Goal: Task Accomplishment & Management: Complete application form

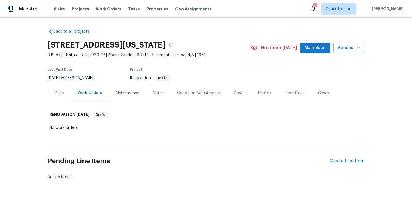
scroll to position [17, 0]
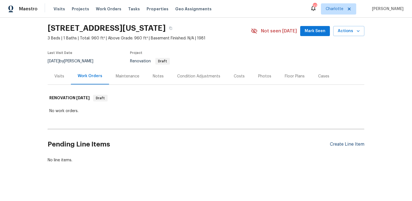
click at [355, 146] on div "Create Line Item" at bounding box center [347, 144] width 34 height 5
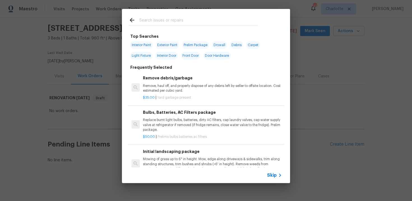
click at [274, 175] on span "Skip" at bounding box center [272, 176] width 10 height 6
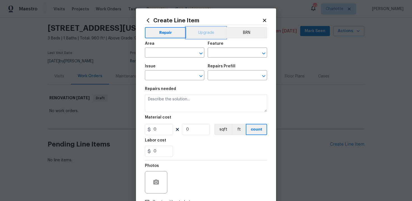
click at [208, 31] on button "Upgrade" at bounding box center [206, 32] width 40 height 11
click at [175, 55] on input "text" at bounding box center [167, 53] width 44 height 9
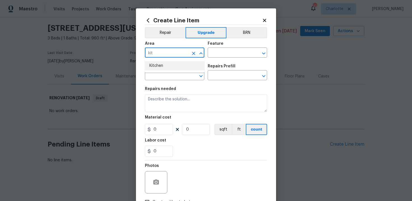
click at [173, 67] on li "Kitchen" at bounding box center [174, 65] width 59 height 9
type input "Kitchen"
click at [220, 52] on input "text" at bounding box center [230, 53] width 44 height 9
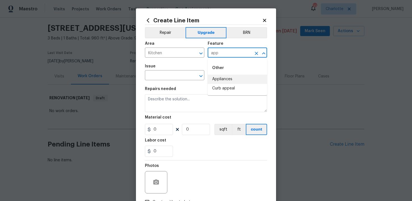
click at [234, 78] on li "Appliances" at bounding box center [237, 79] width 59 height 9
type input "Appliances"
click at [162, 76] on input "text" at bounding box center [167, 76] width 44 height 9
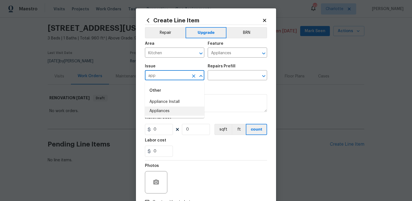
click at [165, 114] on li "Appliances" at bounding box center [174, 111] width 59 height 9
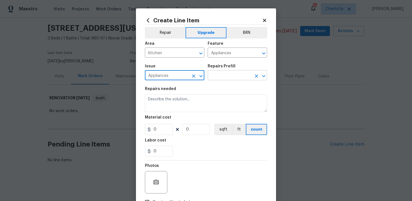
type input "Appliances"
click at [222, 76] on input "text" at bounding box center [230, 76] width 44 height 9
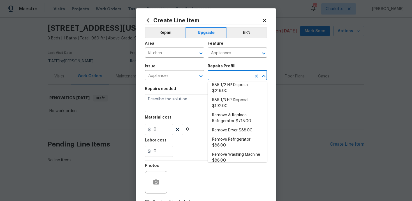
scroll to position [0, 0]
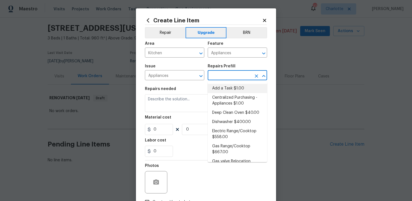
click at [230, 91] on li "Add a Task $1.00" at bounding box center [237, 88] width 59 height 9
type input "Add a Task $1.00"
type textarea "HPM to detail"
type input "1"
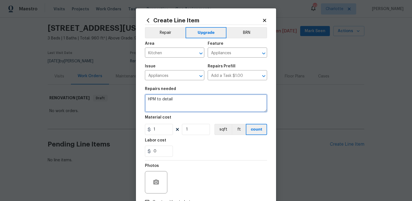
drag, startPoint x: 148, startPoint y: 101, endPoint x: 202, endPoint y: 100, distance: 53.2
click at [202, 100] on textarea "HPM to detail" at bounding box center [206, 103] width 122 height 18
paste textarea "New range and Venthood"
type textarea "#sala - New range and Venthood"
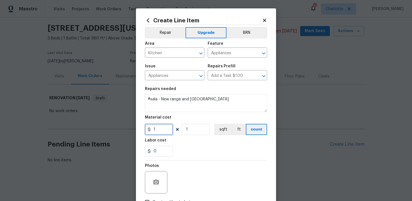
click at [157, 133] on input "1" at bounding box center [159, 129] width 28 height 11
type input "1500"
click at [196, 160] on section "Repairs needed #sala - New range and Venthood Material cost 1500 1 sqft ft coun…" at bounding box center [206, 122] width 122 height 77
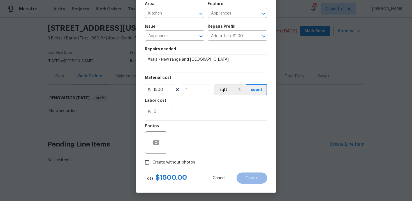
click at [169, 165] on label "Create without photos" at bounding box center [168, 162] width 53 height 11
click at [152, 165] on input "Create without photos" at bounding box center [147, 162] width 11 height 11
checkbox input "true"
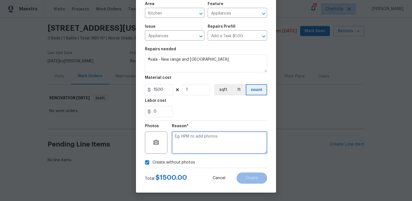
click at [194, 146] on textarea at bounding box center [219, 143] width 95 height 22
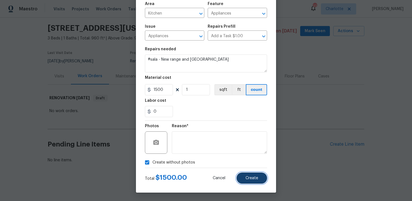
click at [257, 176] on button "Create" at bounding box center [251, 178] width 31 height 11
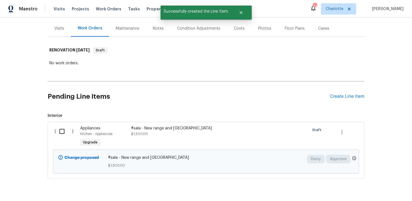
scroll to position [81, 0]
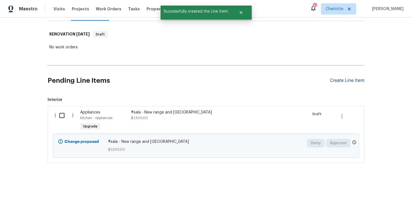
click at [357, 80] on div "Create Line Item" at bounding box center [347, 80] width 34 height 5
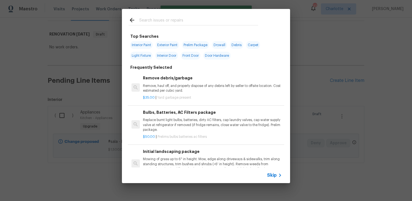
click at [266, 173] on div "Skip" at bounding box center [206, 176] width 168 height 16
click at [272, 176] on span "Skip" at bounding box center [272, 176] width 10 height 6
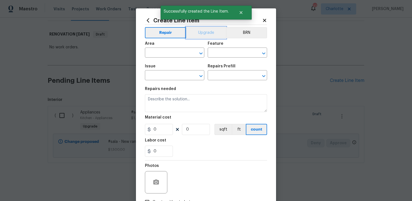
click at [207, 30] on button "Upgrade" at bounding box center [206, 32] width 40 height 11
click at [177, 51] on input "text" at bounding box center [167, 53] width 44 height 9
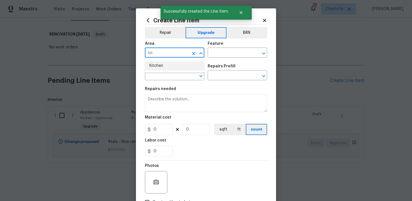
click at [171, 66] on li "Kitchen" at bounding box center [174, 65] width 59 height 9
type input "Kitchen"
click at [230, 57] on input "text" at bounding box center [230, 53] width 44 height 9
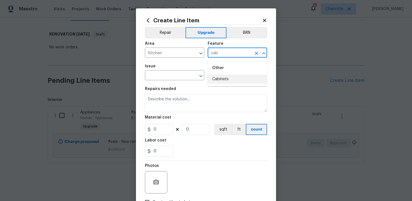
click at [230, 84] on ul "Other Cabinets" at bounding box center [237, 72] width 59 height 27
click at [222, 80] on li "Cabinets" at bounding box center [237, 79] width 59 height 9
type input "Cabinets"
click at [162, 78] on input "text" at bounding box center [167, 76] width 44 height 9
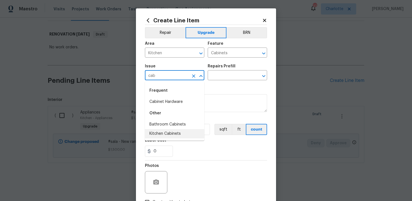
click at [173, 133] on li "Kitchen Cabinets" at bounding box center [174, 133] width 59 height 9
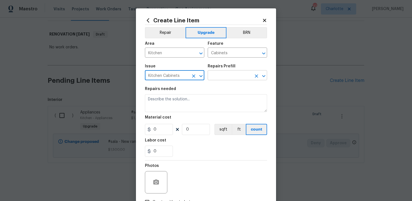
type input "Kitchen Cabinets"
click at [230, 76] on input "text" at bounding box center [230, 76] width 44 height 9
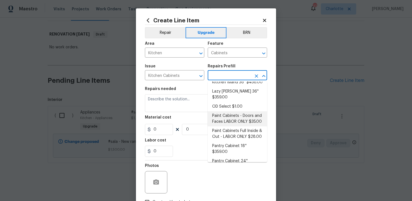
scroll to position [62, 0]
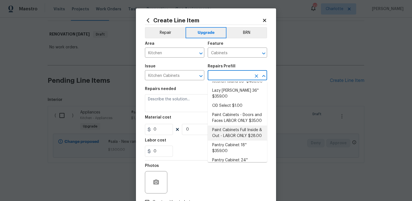
click at [235, 129] on li "Paint Cabinets Full Inside & Out - LABOR ONLY $28.00" at bounding box center [237, 133] width 59 height 15
type input "Paint Cabinets Full Inside & Out - LABOR ONLY $28.00"
type textarea "Prep, sand, mask and apply 2 coats of paint to the kitchen cabinet doors, inter…"
type input "28"
type input "1"
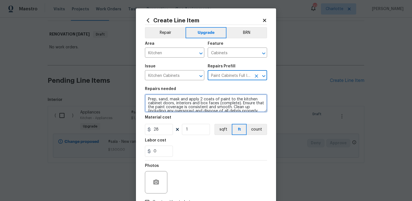
click at [145, 99] on textarea "Prep, sand, mask and apply 2 coats of paint to the kitchen cabinet doors, inter…" at bounding box center [206, 103] width 122 height 18
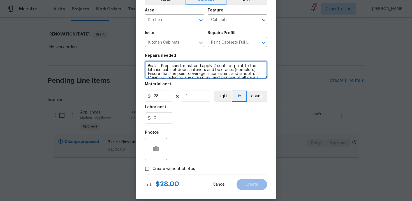
scroll to position [40, 0]
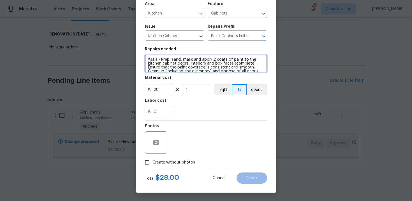
type textarea "#sala - Prep, sand, mask and apply 2 coats of paint to the kitchen cabinet door…"
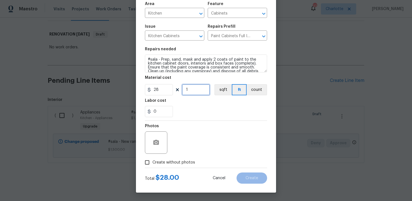
click at [192, 92] on input "1" at bounding box center [196, 89] width 28 height 11
type input "85"
click at [174, 161] on span "Create without photos" at bounding box center [173, 163] width 43 height 6
click at [152, 161] on input "Create without photos" at bounding box center [147, 162] width 11 height 11
checkbox input "true"
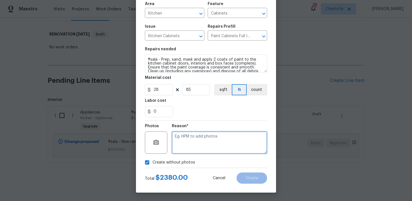
click at [199, 140] on textarea at bounding box center [219, 143] width 95 height 22
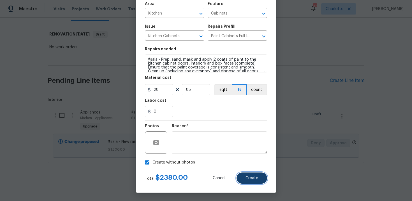
click at [259, 181] on button "Create" at bounding box center [251, 178] width 31 height 11
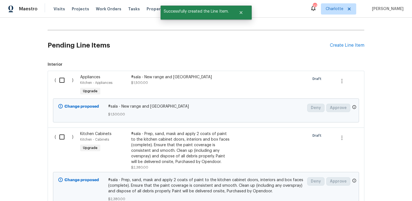
scroll to position [129, 0]
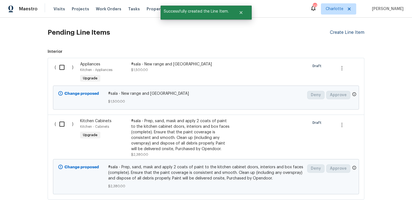
click at [345, 33] on div "Create Line Item" at bounding box center [347, 32] width 34 height 5
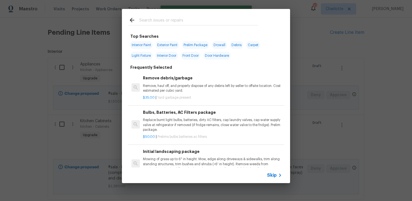
click at [270, 178] on span "Skip" at bounding box center [272, 176] width 10 height 6
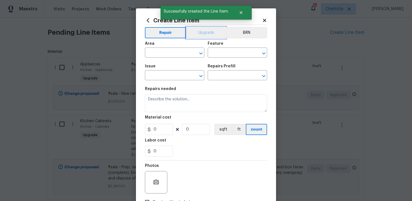
click at [204, 34] on button "Upgrade" at bounding box center [206, 32] width 40 height 11
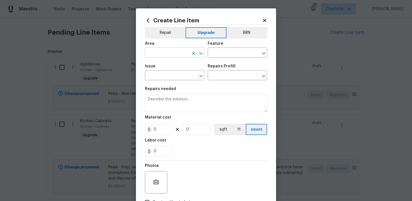
click at [175, 50] on input "text" at bounding box center [167, 53] width 44 height 9
click at [178, 64] on li "Kitchen" at bounding box center [174, 65] width 59 height 9
type input "Kitchen"
click at [218, 54] on input "text" at bounding box center [230, 53] width 44 height 9
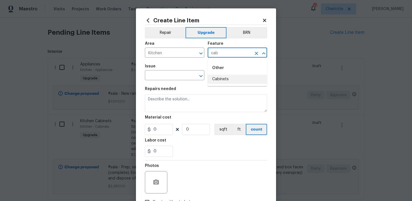
click at [221, 79] on li "Cabinets" at bounding box center [237, 79] width 59 height 9
type input "Cabinets"
click at [164, 78] on input "text" at bounding box center [167, 76] width 44 height 9
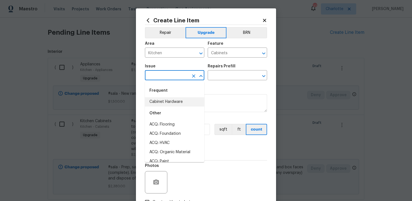
click at [167, 98] on li "Cabinet Hardware" at bounding box center [174, 101] width 59 height 9
type input "Cabinet Hardware"
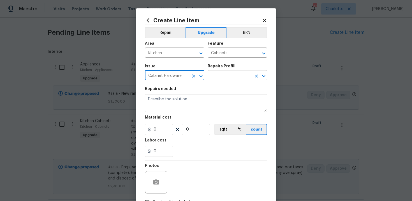
click at [221, 76] on input "text" at bounding box center [230, 76] width 44 height 9
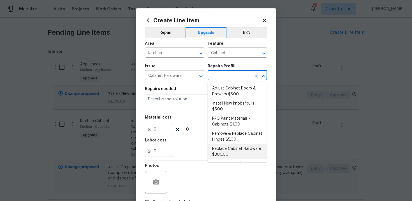
click at [229, 158] on li "Replace Cabinet Hardware $300.00" at bounding box center [237, 151] width 59 height 15
type input "Replace Cabinet Hardware $300.00"
type textarea "Replace cabinet hardware with new hinges and pulls. HPM to provide specs"
type input "300"
type input "1"
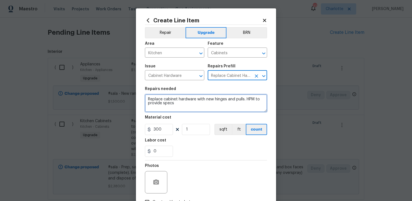
click at [146, 99] on textarea "Replace cabinet hardware with new hinges and pulls. HPM to provide specs" at bounding box center [206, 103] width 122 height 18
type textarea "#sala - Replace cabinet hardware with new hinges and pulls. HPM to provide specs"
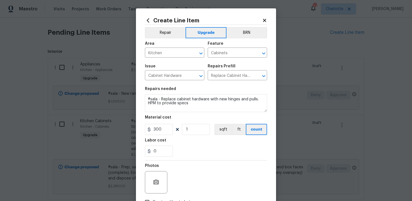
click at [188, 148] on div "0" at bounding box center [206, 151] width 122 height 11
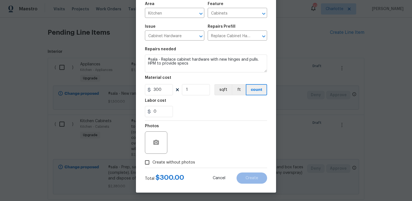
click at [174, 159] on label "Create without photos" at bounding box center [168, 162] width 53 height 11
click at [152, 159] on input "Create without photos" at bounding box center [147, 162] width 11 height 11
checkbox input "true"
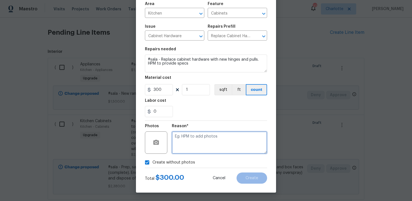
click at [190, 151] on textarea at bounding box center [219, 143] width 95 height 22
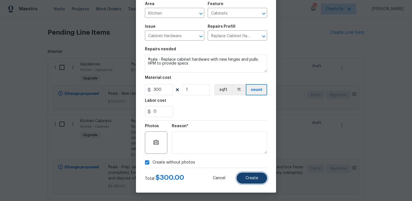
click at [245, 176] on button "Create" at bounding box center [251, 178] width 31 height 11
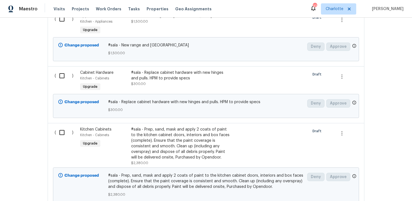
scroll to position [174, 0]
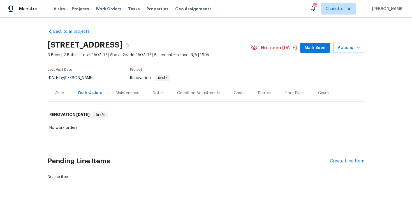
scroll to position [17, 0]
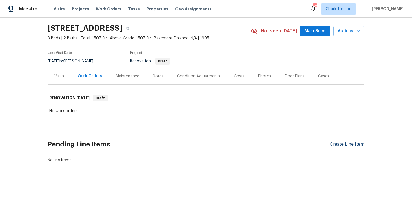
click at [345, 146] on div "Create Line Item" at bounding box center [347, 144] width 34 height 5
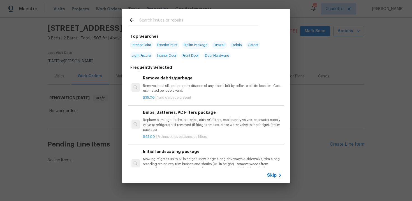
click at [274, 179] on div "Skip" at bounding box center [206, 176] width 168 height 16
click at [273, 176] on span "Skip" at bounding box center [272, 176] width 10 height 6
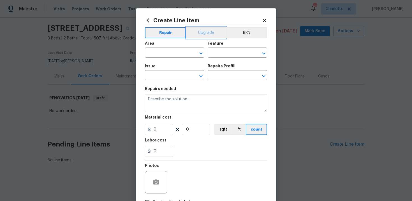
click at [202, 32] on button "Upgrade" at bounding box center [206, 32] width 40 height 11
click at [177, 53] on input "text" at bounding box center [167, 53] width 44 height 9
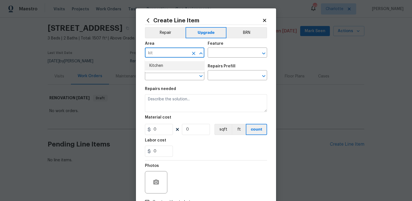
click at [177, 62] on li "Kitchen" at bounding box center [174, 65] width 59 height 9
type input "Kitchen"
click at [220, 56] on input "text" at bounding box center [230, 53] width 44 height 9
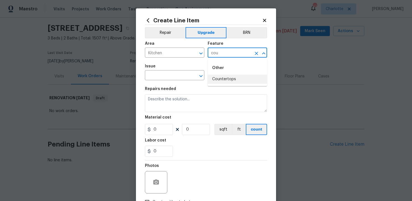
click at [224, 80] on li "Countertops" at bounding box center [237, 79] width 59 height 9
type input "Countertops"
click at [170, 77] on input "text" at bounding box center [167, 76] width 44 height 9
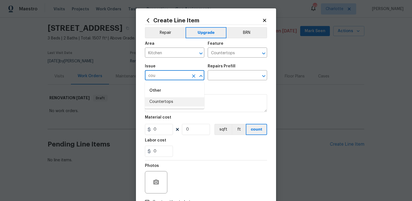
click at [172, 106] on li "Countertops" at bounding box center [174, 101] width 59 height 9
type input "Countertops"
click at [225, 78] on input "text" at bounding box center [230, 76] width 44 height 9
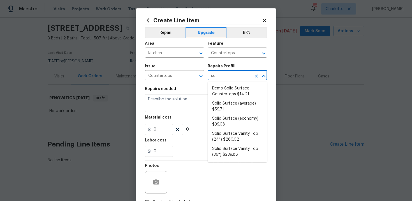
type input "sol"
click at [232, 109] on li "Solid Surface (average) $59.71" at bounding box center [237, 106] width 59 height 15
type input "Solid Surface (average) $59.71"
type textarea "Remove the existing countertops (if present) and prep the area. Install new sol…"
type input "59.71"
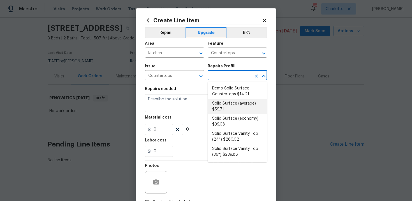
type input "1"
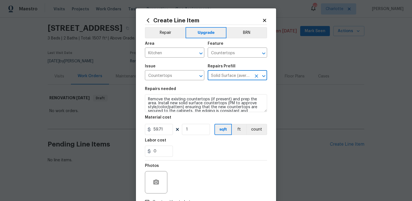
type input "Solid Surface (average) $59.71"
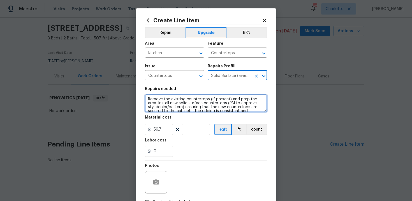
click at [146, 99] on textarea "Remove the existing countertops (if present) and prep the area. Install new sol…" at bounding box center [206, 103] width 122 height 18
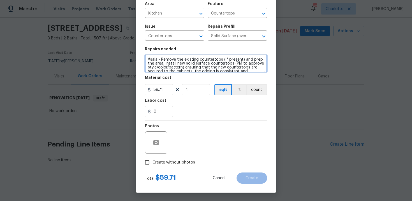
type textarea "#sala - Remove the existing countertops (if present) and prep the area. Install…"
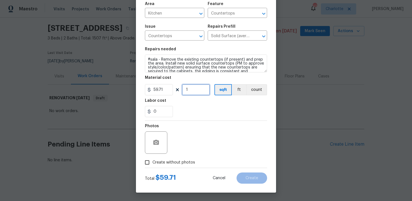
click at [194, 90] on input "1" at bounding box center [196, 89] width 28 height 11
type input "60"
click at [209, 109] on div "0" at bounding box center [206, 111] width 122 height 11
click at [163, 164] on span "Create without photos" at bounding box center [173, 163] width 43 height 6
click at [152, 164] on input "Create without photos" at bounding box center [147, 162] width 11 height 11
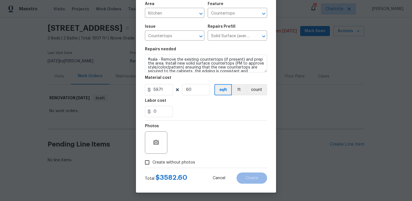
checkbox input "true"
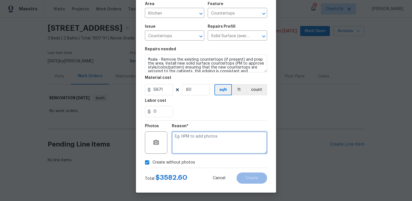
click at [190, 149] on textarea at bounding box center [219, 143] width 95 height 22
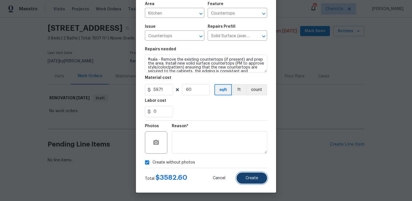
click at [248, 177] on span "Create" at bounding box center [251, 178] width 13 height 4
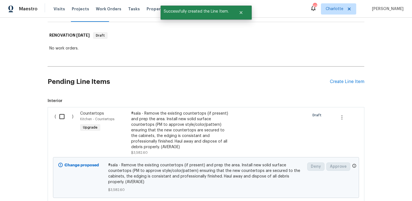
scroll to position [120, 0]
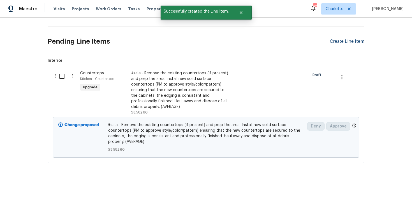
click at [343, 39] on div "Create Line Item" at bounding box center [347, 41] width 34 height 5
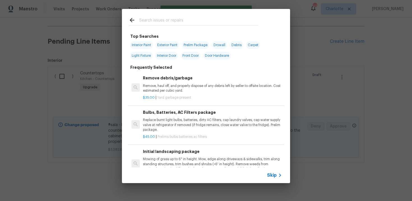
click at [270, 175] on span "Skip" at bounding box center [272, 176] width 10 height 6
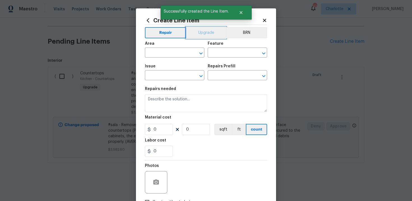
click at [203, 27] on button "Upgrade" at bounding box center [206, 32] width 40 height 11
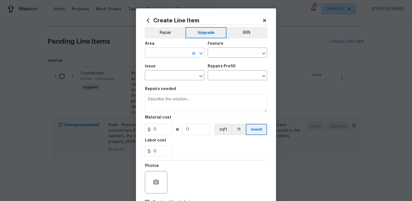
click at [181, 51] on input "text" at bounding box center [167, 53] width 44 height 9
click at [182, 76] on li "Main Bathroom" at bounding box center [174, 75] width 59 height 9
type input "Main Bathroom"
click at [224, 52] on input "text" at bounding box center [230, 53] width 44 height 9
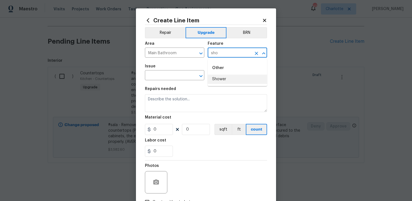
click at [224, 77] on li "Shower" at bounding box center [237, 79] width 59 height 9
type input "Shower"
click at [178, 77] on input "text" at bounding box center [167, 76] width 44 height 9
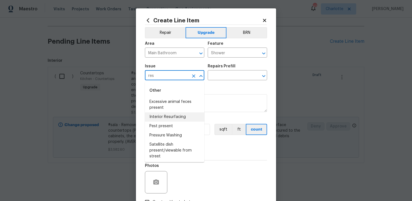
click at [177, 117] on li "Interior Resurfacing" at bounding box center [174, 117] width 59 height 9
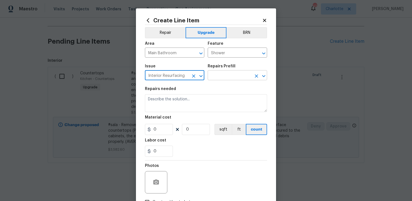
type input "Interior Resurfacing"
click at [222, 76] on input "text" at bounding box center [230, 76] width 44 height 9
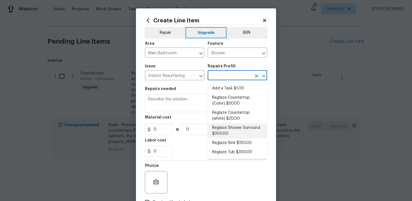
click at [238, 132] on li "Reglaze Shower Surround $300.00" at bounding box center [237, 130] width 59 height 15
type input "Reglaze Shower Surround $300.00"
type textarea "Prep, mask, clean and reglaze the fiberglass shower surround (white) both on th…"
type input "1"
type input "300"
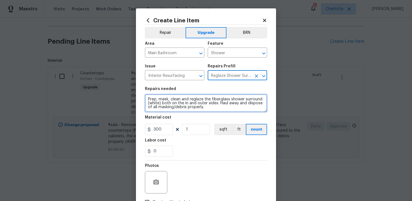
click at [146, 97] on textarea "Prep, mask, clean and reglaze the fiberglass shower surround (white) both on th…" at bounding box center [206, 103] width 122 height 18
type textarea "#sala - Prep, mask, clean and reglaze the fiberglass shower surround (white) bo…"
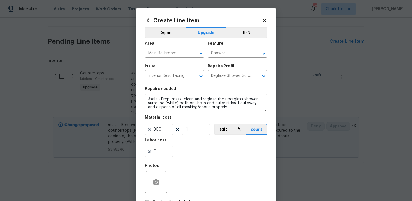
click at [226, 161] on div at bounding box center [206, 160] width 122 height 0
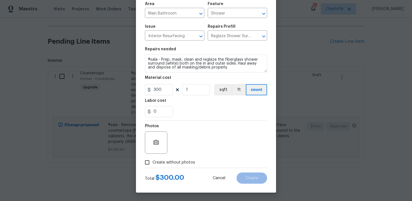
click at [170, 162] on span "Create without photos" at bounding box center [173, 163] width 43 height 6
click at [152, 162] on input "Create without photos" at bounding box center [147, 162] width 11 height 11
checkbox input "true"
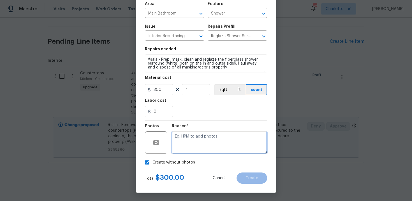
click at [187, 152] on textarea at bounding box center [219, 143] width 95 height 22
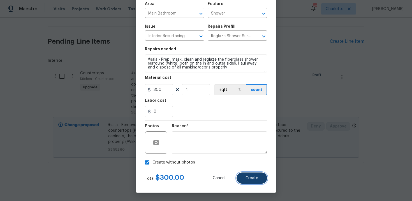
click at [248, 175] on button "Create" at bounding box center [251, 178] width 31 height 11
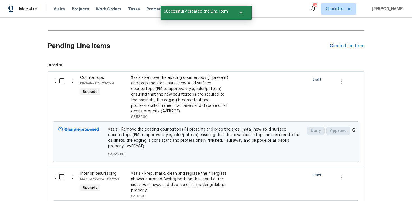
scroll to position [98, 0]
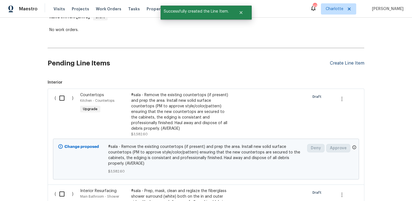
click at [347, 62] on div "Create Line Item" at bounding box center [347, 63] width 34 height 5
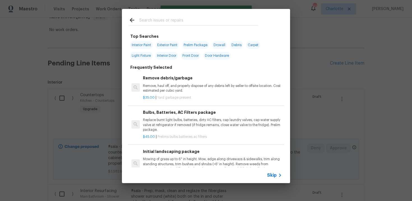
click at [273, 176] on span "Skip" at bounding box center [272, 176] width 10 height 6
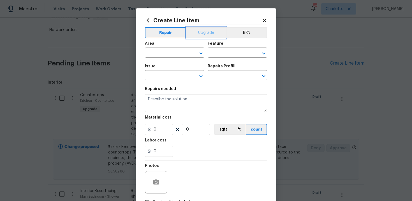
click at [206, 33] on button "Upgrade" at bounding box center [206, 32] width 40 height 11
click at [180, 50] on input "text" at bounding box center [167, 53] width 44 height 9
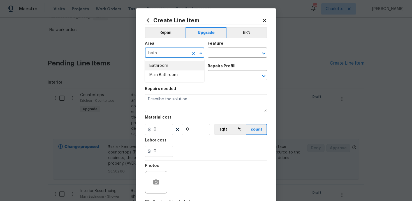
click at [180, 64] on li "Bathroom" at bounding box center [174, 65] width 59 height 9
type input "Bathroom"
click at [218, 57] on input "text" at bounding box center [230, 53] width 44 height 9
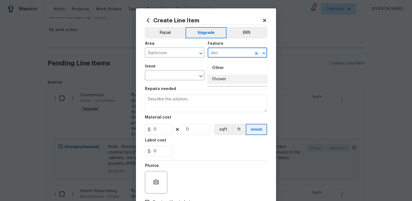
click at [221, 78] on li "Shower" at bounding box center [237, 79] width 59 height 9
type input "Shower"
click at [185, 77] on input "text" at bounding box center [167, 76] width 44 height 9
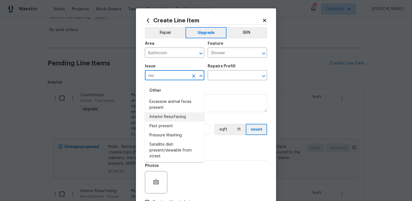
click at [183, 114] on li "Interior Resurfacing" at bounding box center [174, 117] width 59 height 9
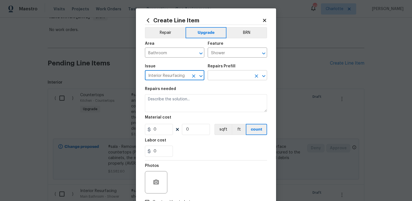
type input "Interior Resurfacing"
click at [224, 78] on input "text" at bounding box center [230, 76] width 44 height 9
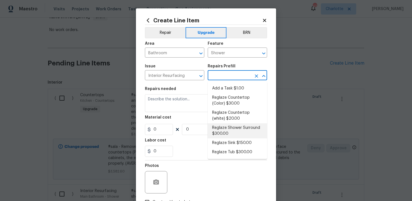
click at [230, 132] on li "Reglaze Shower Surround $300.00" at bounding box center [237, 130] width 59 height 15
type input "Reglaze Shower Surround $300.00"
type textarea "Prep, mask, clean and reglaze the fiberglass shower surround (white) both on th…"
type input "1"
type input "300"
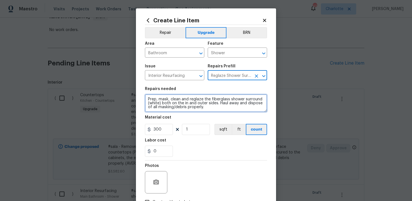
click at [145, 98] on textarea "Prep, mask, clean and reglaze the fiberglass shower surround (white) both on th…" at bounding box center [206, 103] width 122 height 18
type textarea "#sala - Prep, mask, clean and reglaze the fiberglass shower surround (white) bo…"
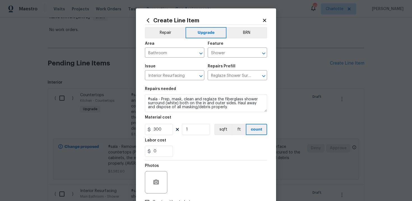
click at [203, 159] on section "Repairs needed #sala - Prep, mask, clean and reglaze the fiberglass shower surr…" at bounding box center [206, 122] width 122 height 77
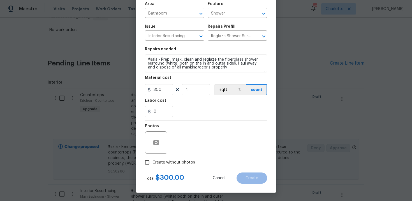
click at [169, 159] on label "Create without photos" at bounding box center [168, 162] width 53 height 11
click at [152, 159] on input "Create without photos" at bounding box center [147, 162] width 11 height 11
checkbox input "true"
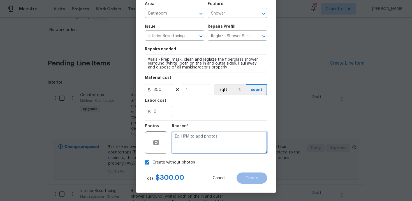
click at [190, 150] on textarea at bounding box center [219, 143] width 95 height 22
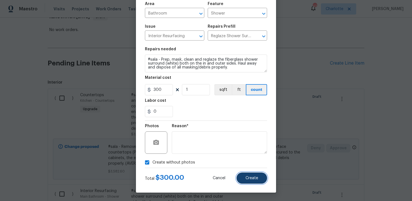
click at [244, 178] on button "Create" at bounding box center [251, 178] width 31 height 11
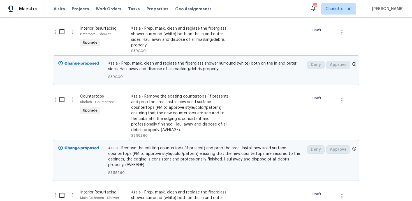
scroll to position [157, 0]
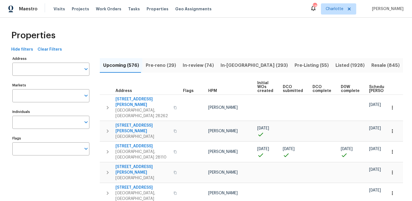
click at [54, 68] on input "Address" at bounding box center [46, 69] width 69 height 13
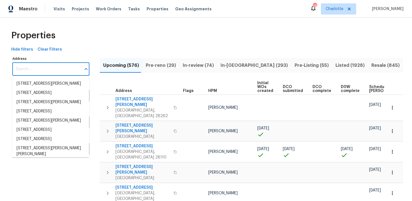
paste input "[STREET_ADDRESS]"
type input "[STREET_ADDRESS]"
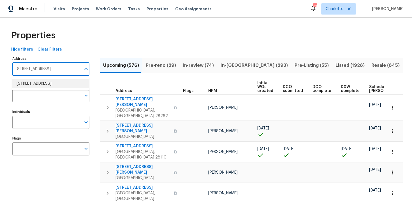
click at [55, 87] on li "1717 Ropehaven Ct Perris CA 92571" at bounding box center [50, 83] width 77 height 9
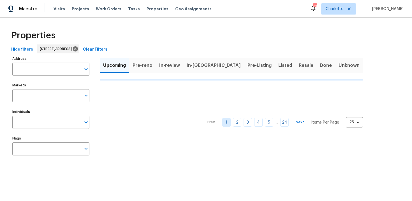
type input "1717 Ropehaven Ct Perris CA 92571"
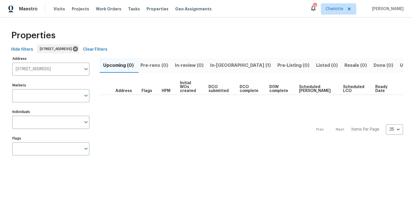
click at [220, 66] on span "In-reno (1)" at bounding box center [240, 66] width 60 height 8
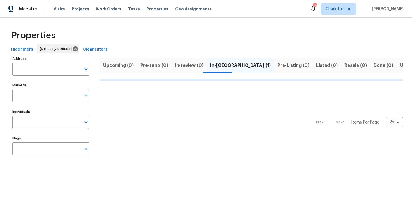
type input "1717 Ropehaven Ct Perris CA 92571"
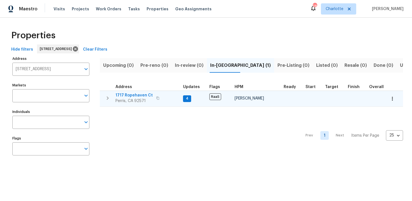
click at [173, 95] on div "1717 Ropehaven Ct Perris, CA 92571" at bounding box center [146, 98] width 63 height 11
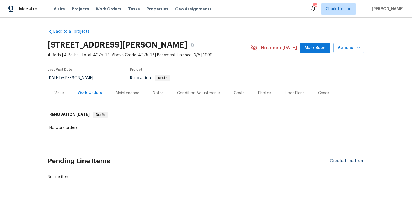
click at [348, 161] on div "Create Line Item" at bounding box center [347, 161] width 34 height 5
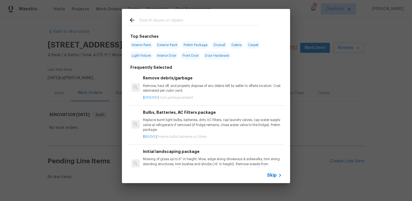
click at [270, 175] on span "Skip" at bounding box center [272, 176] width 10 height 6
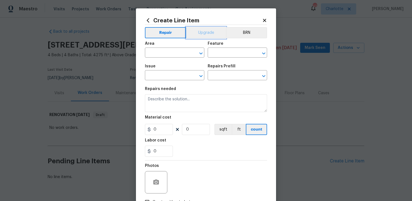
click at [201, 33] on button "Upgrade" at bounding box center [206, 32] width 40 height 11
click at [177, 51] on input "text" at bounding box center [167, 53] width 44 height 9
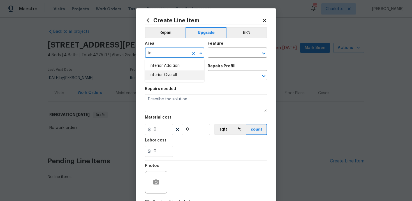
click at [179, 78] on li "Interior Overall" at bounding box center [174, 75] width 59 height 9
type input "Interior Overall"
click at [225, 52] on input "text" at bounding box center [230, 53] width 44 height 9
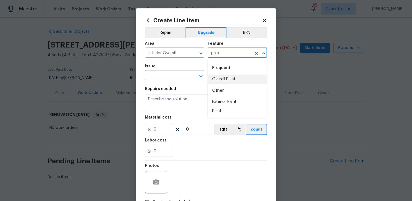
click at [229, 81] on li "Overall Paint" at bounding box center [237, 79] width 59 height 9
type input "Overall Paint"
click at [167, 78] on input "text" at bounding box center [167, 76] width 44 height 9
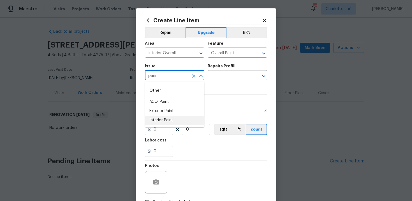
click at [167, 121] on li "Interior Paint" at bounding box center [174, 120] width 59 height 9
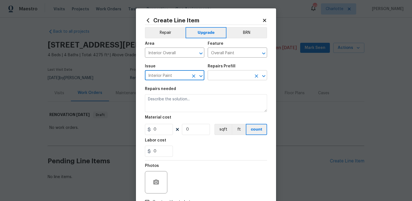
type input "Interior Paint"
click at [224, 77] on input "text" at bounding box center [230, 76] width 44 height 9
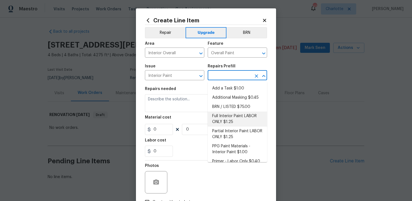
click at [235, 118] on li "Full Interior Paint LABOR ONLY $1.25" at bounding box center [237, 119] width 59 height 15
type input "Full Interior Paint LABOR ONLY $1.25"
type textarea "Full Interior paint - (walls, ceilings, trim, and doors) - PAINT PROVIDED BY OP…"
type input "1.25"
type input "1"
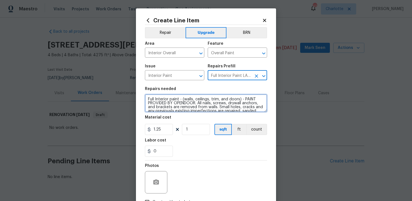
click at [147, 100] on textarea "Full Interior paint - (walls, ceilings, trim, and doors) - PAINT PROVIDED BY OP…" at bounding box center [206, 103] width 122 height 18
type textarea "#sala - Full Interior paint - (walls, ceilings, trim, and doors) - PAINT PROVID…"
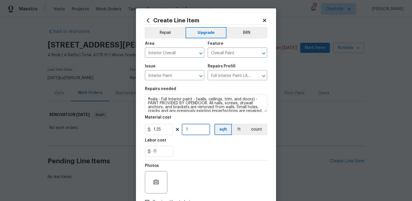
click at [191, 129] on input "1" at bounding box center [196, 129] width 28 height 11
type input "4275"
click at [201, 141] on div "Labor cost" at bounding box center [206, 142] width 122 height 7
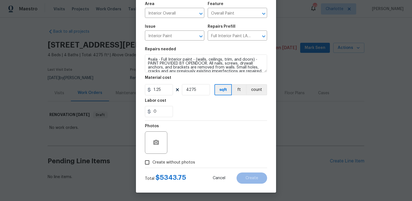
click at [173, 162] on span "Create without photos" at bounding box center [173, 163] width 43 height 6
click at [152, 162] on input "Create without photos" at bounding box center [147, 162] width 11 height 11
checkbox input "true"
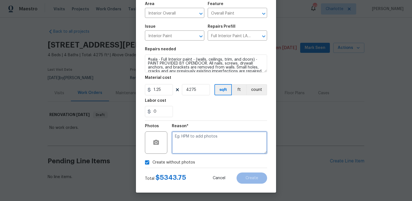
click at [188, 152] on textarea at bounding box center [219, 143] width 95 height 22
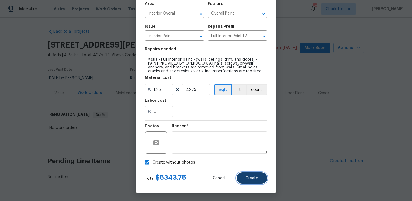
click at [248, 180] on span "Create" at bounding box center [251, 178] width 13 height 4
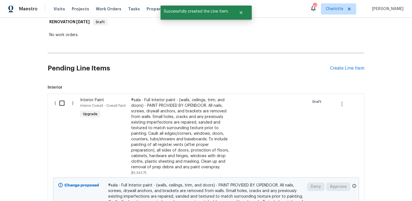
scroll to position [95, 0]
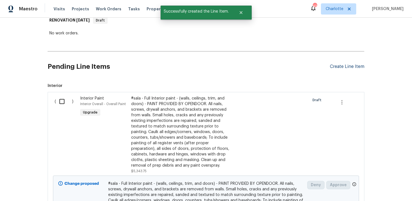
click at [349, 66] on div "Create Line Item" at bounding box center [347, 66] width 34 height 5
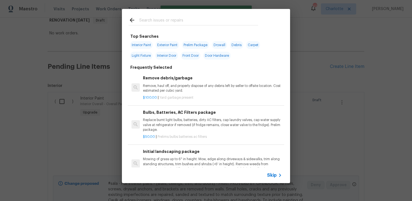
click at [272, 178] on span "Skip" at bounding box center [272, 176] width 10 height 6
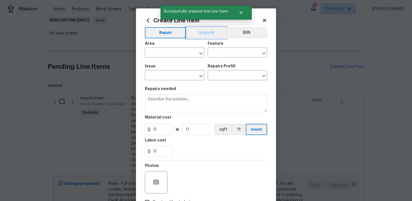
click at [202, 34] on button "Upgrade" at bounding box center [206, 32] width 40 height 11
click at [167, 54] on input "text" at bounding box center [167, 53] width 44 height 9
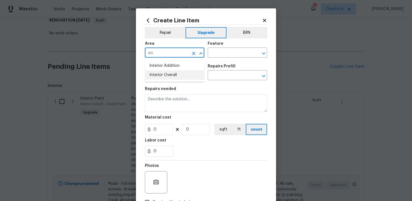
click at [166, 75] on li "Interior Overall" at bounding box center [174, 75] width 59 height 9
type input "Interior Overall"
click at [237, 50] on input "text" at bounding box center [230, 53] width 44 height 9
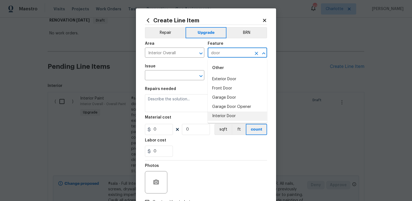
click at [226, 115] on li "Interior Door" at bounding box center [237, 116] width 59 height 9
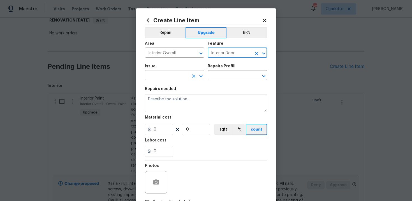
type input "Interior Door"
click at [166, 78] on input "text" at bounding box center [167, 76] width 44 height 9
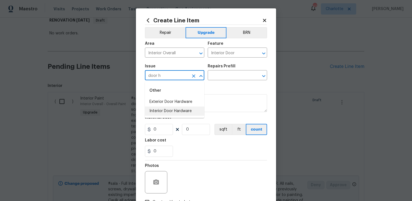
click at [172, 110] on li "Interior Door Hardware" at bounding box center [174, 111] width 59 height 9
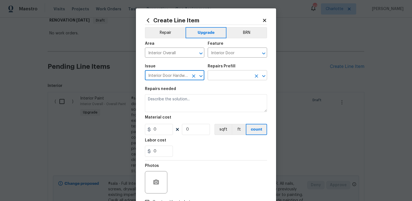
type input "Interior Door Hardware"
click at [230, 74] on input "text" at bounding box center [230, 76] width 44 height 9
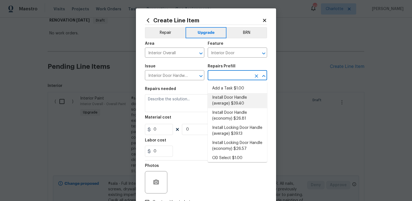
click at [228, 103] on li "Install Door Handle (average) $39.40" at bounding box center [237, 100] width 59 height 15
type input "Install Door Handle (average) $39.40"
type textarea "Remove the existing interior door handle (if present). Install a new (average) …"
type input "39.4"
type input "1"
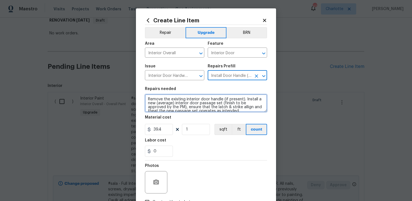
click at [146, 98] on textarea "Remove the existing interior door handle (if present). Install a new (average) …" at bounding box center [206, 103] width 122 height 18
type textarea "#sala - Remove the existing interior door handle (if present). Install a new (a…"
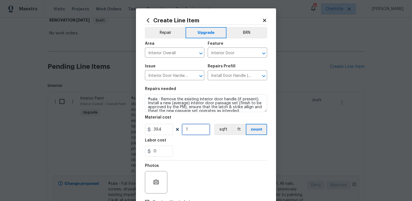
click at [195, 134] on input "1" at bounding box center [196, 129] width 28 height 11
type input "15"
click at [202, 157] on section "Repairs needed #sala - Remove the existing interior door handle (if present). I…" at bounding box center [206, 122] width 122 height 77
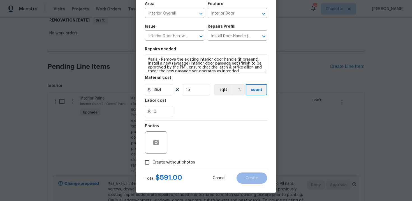
click at [171, 164] on span "Create without photos" at bounding box center [173, 163] width 43 height 6
click at [152, 164] on input "Create without photos" at bounding box center [147, 162] width 11 height 11
checkbox input "true"
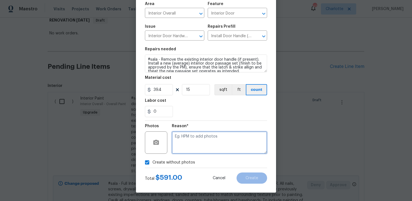
click at [199, 143] on textarea at bounding box center [219, 143] width 95 height 22
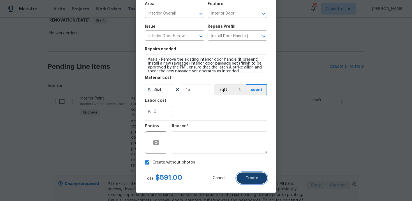
click at [249, 175] on button "Create" at bounding box center [251, 178] width 31 height 11
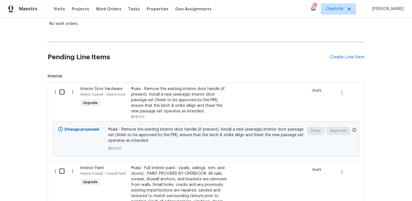
scroll to position [98, 0]
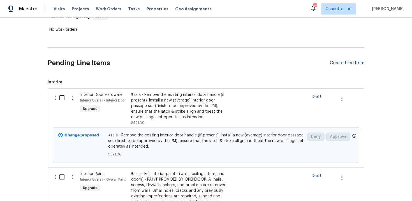
click at [353, 63] on div "Create Line Item" at bounding box center [347, 62] width 34 height 5
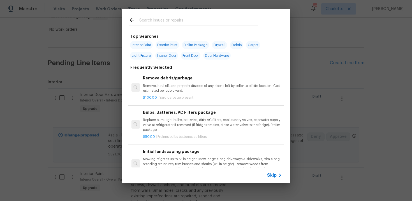
click at [269, 174] on span "Skip" at bounding box center [272, 176] width 10 height 6
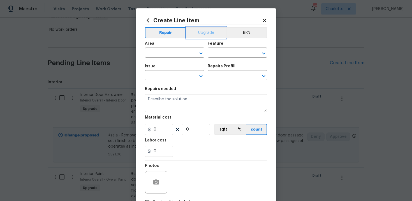
click at [205, 34] on button "Upgrade" at bounding box center [206, 32] width 40 height 11
click at [178, 52] on input "text" at bounding box center [167, 53] width 44 height 9
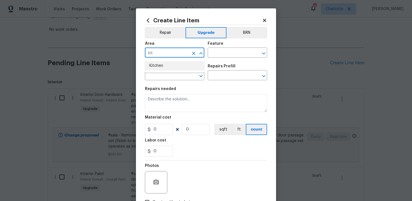
click at [178, 64] on li "Kitchen" at bounding box center [174, 65] width 59 height 9
type input "Kitchen"
click at [222, 47] on div "Feature" at bounding box center [237, 45] width 59 height 7
click at [227, 53] on input "text" at bounding box center [230, 53] width 44 height 9
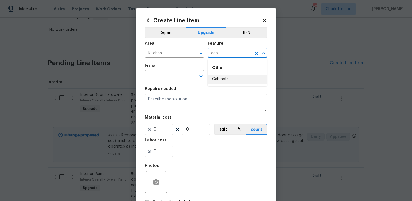
click at [226, 78] on li "Cabinets" at bounding box center [237, 79] width 59 height 9
type input "Cabinets"
click at [171, 75] on input "text" at bounding box center [167, 76] width 44 height 9
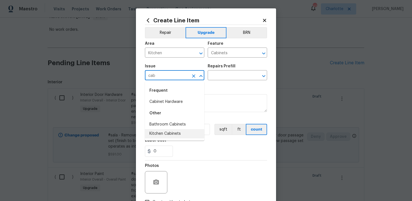
click at [171, 131] on li "Kitchen Cabinets" at bounding box center [174, 133] width 59 height 9
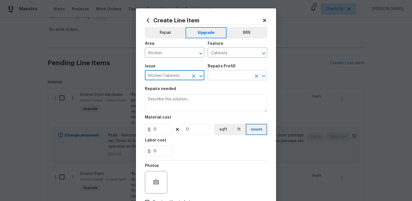
type input "Kitchen Cabinets"
click at [224, 76] on input "text" at bounding box center [230, 76] width 44 height 9
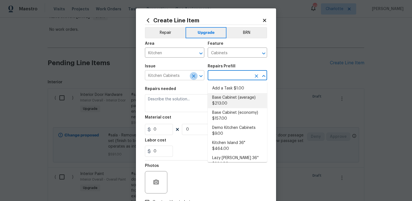
click at [192, 74] on icon "Clear" at bounding box center [194, 76] width 6 height 6
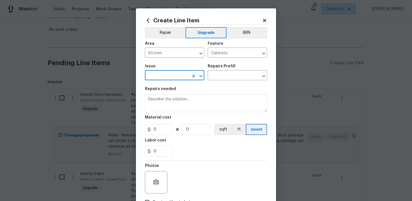
click at [178, 75] on input "text" at bounding box center [167, 76] width 44 height 9
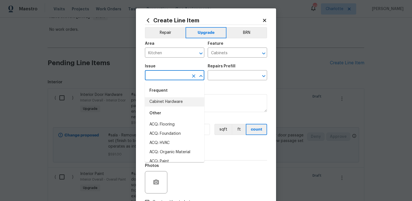
click at [174, 103] on li "Cabinet Hardware" at bounding box center [174, 101] width 59 height 9
type input "Cabinet Hardware"
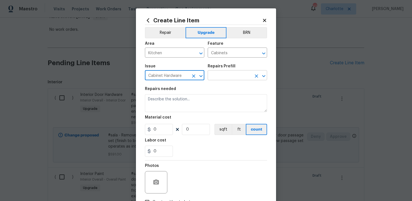
click at [224, 78] on input "text" at bounding box center [230, 76] width 44 height 9
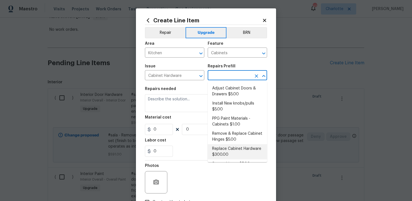
click at [227, 153] on li "Replace Cabinet Hardware $300.00" at bounding box center [237, 151] width 59 height 15
type input "Replace Cabinet Hardware $300.00"
type textarea "Replace cabinet hardware with new hinges and pulls. HPM to provide specs"
type input "300"
type input "1"
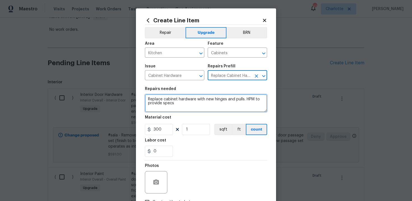
click at [146, 98] on textarea "Replace cabinet hardware with new hinges and pulls. HPM to provide specs" at bounding box center [206, 103] width 122 height 18
type textarea "#sala - Replace cabinet hardware with new hinges and pulls. HPM to provide specs"
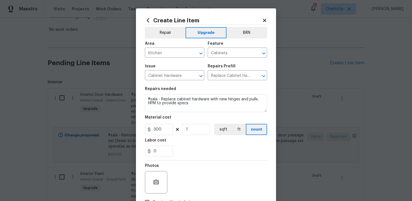
click at [185, 149] on div "0" at bounding box center [206, 151] width 122 height 11
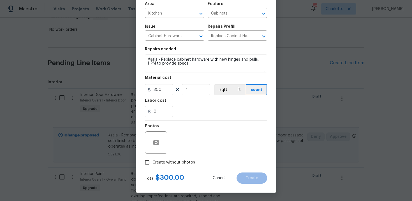
click at [168, 160] on span "Create without photos" at bounding box center [173, 163] width 43 height 6
click at [152, 160] on input "Create without photos" at bounding box center [147, 162] width 11 height 11
checkbox input "true"
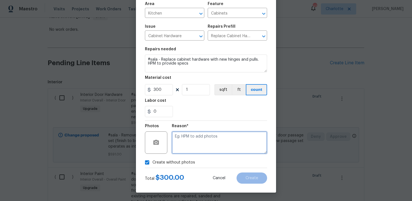
click at [194, 142] on textarea at bounding box center [219, 143] width 95 height 22
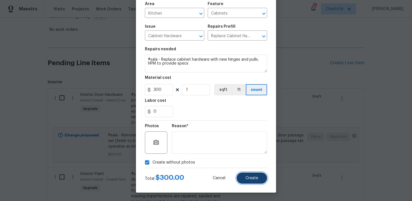
click at [254, 178] on span "Create" at bounding box center [251, 178] width 13 height 4
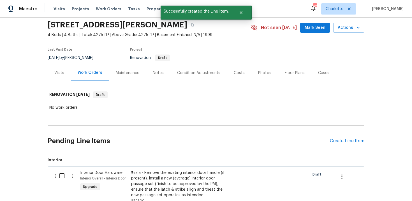
scroll to position [98, 0]
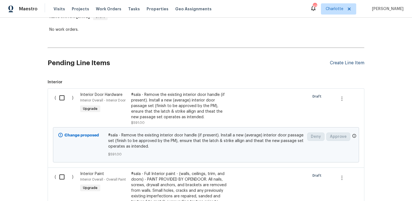
click at [345, 64] on div "Create Line Item" at bounding box center [347, 62] width 34 height 5
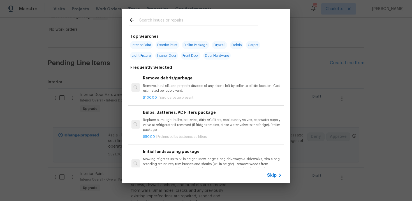
click at [270, 177] on span "Skip" at bounding box center [272, 176] width 10 height 6
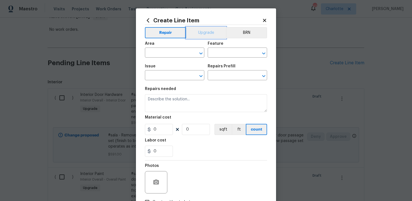
click at [201, 34] on button "Upgrade" at bounding box center [206, 32] width 40 height 11
click at [174, 53] on input "text" at bounding box center [167, 53] width 44 height 9
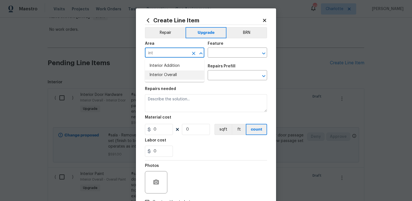
click at [176, 75] on li "Interior Overall" at bounding box center [174, 75] width 59 height 9
type input "Interior Overall"
click at [216, 55] on input "text" at bounding box center [230, 53] width 44 height 9
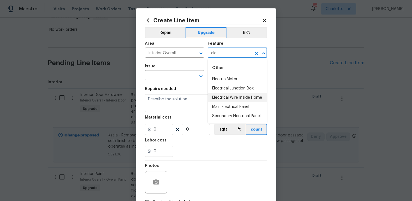
click at [225, 94] on li "Electrical Wire Inside Home" at bounding box center [237, 97] width 59 height 9
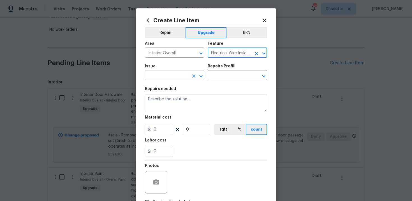
type input "Electrical Wire Inside Home"
click at [159, 74] on input "text" at bounding box center [167, 76] width 44 height 9
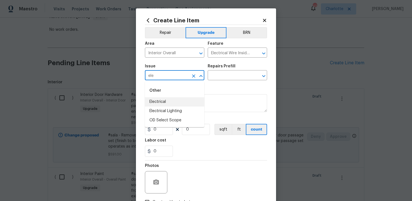
click at [162, 104] on li "Electrical" at bounding box center [174, 101] width 59 height 9
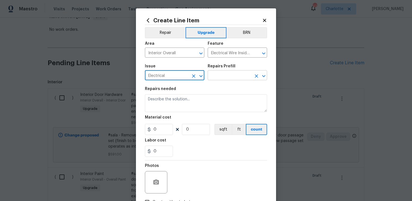
type input "Electrical"
click at [232, 75] on input "text" at bounding box center [230, 76] width 44 height 9
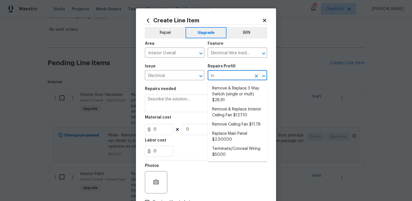
type input "i"
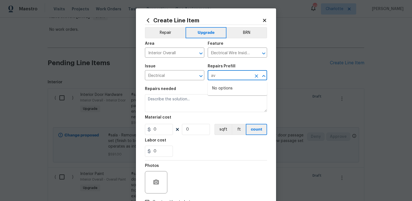
type input "a"
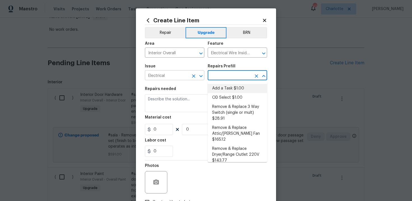
click at [194, 77] on icon "Clear" at bounding box center [194, 76] width 6 height 6
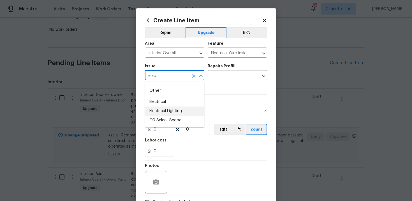
click at [176, 107] on li "Electrical Lighting" at bounding box center [174, 111] width 59 height 9
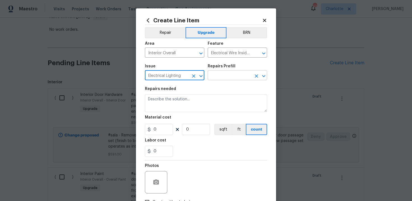
type input "Electrical Lighting"
click at [223, 76] on input "text" at bounding box center [230, 76] width 44 height 9
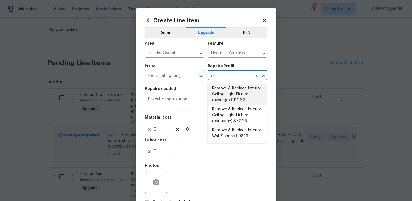
click at [229, 93] on li "Remove & Replace Interior Ceiling Light Fixture (average) $112.62" at bounding box center [237, 94] width 59 height 21
type input "Remove & Replace Interior Ceiling Light Fixture (average) $112.62"
type textarea "Remove the existing interior ceiling light fixture and replace it with new AVER…"
type input "112.62"
type input "1"
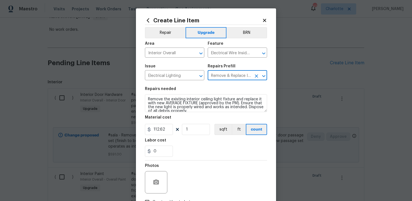
type input "Remove & Replace Interior Ceiling Light Fixture (average) $112.62"
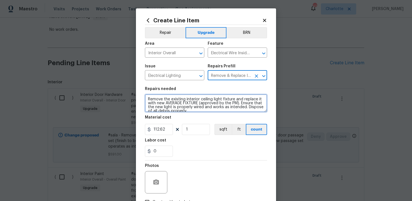
click at [147, 98] on textarea "Remove the existing interior ceiling light fixture and replace it with new AVER…" at bounding box center [206, 103] width 122 height 18
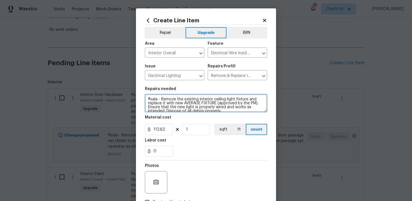
scroll to position [4, 0]
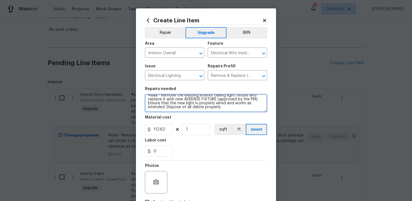
type textarea "#sala - Remove the existing interior ceiling light fixture and replace it with …"
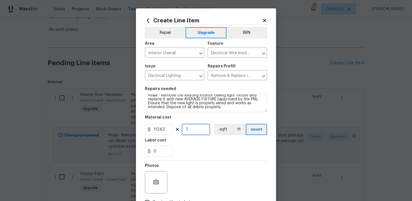
click at [197, 132] on input "1" at bounding box center [196, 129] width 28 height 11
click at [204, 145] on div "Labor cost" at bounding box center [206, 142] width 122 height 7
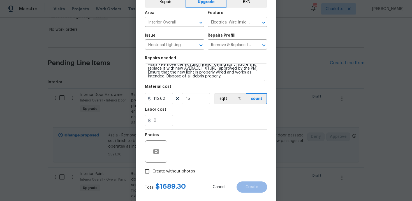
scroll to position [31, 0]
click at [204, 97] on input "15" at bounding box center [196, 98] width 28 height 11
type input "13"
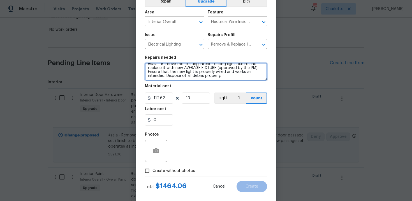
click at [235, 78] on textarea "#sala - Remove the existing interior ceiling light fixture and replace it with …" at bounding box center [206, 72] width 122 height 18
paste textarea "HPM's discretion"
type textarea "#sala - Remove the existing interior ceiling light fixture and replace it with …"
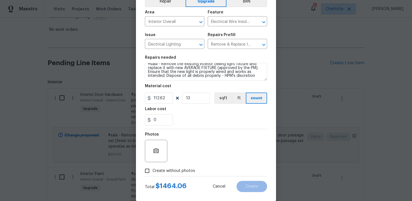
click at [177, 169] on span "Create without photos" at bounding box center [173, 171] width 43 height 6
click at [152, 169] on input "Create without photos" at bounding box center [147, 171] width 11 height 11
checkbox input "true"
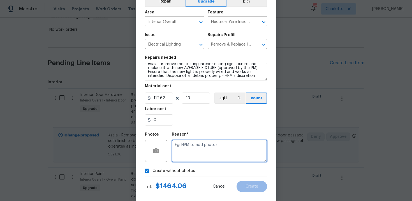
click at [192, 156] on textarea at bounding box center [219, 151] width 95 height 22
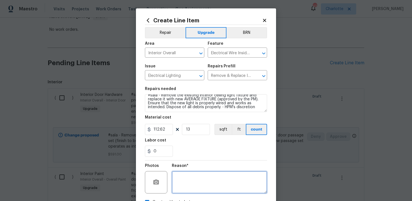
scroll to position [40, 0]
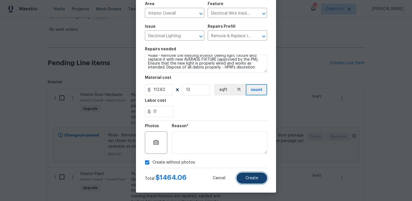
click at [258, 176] on button "Create" at bounding box center [251, 178] width 31 height 11
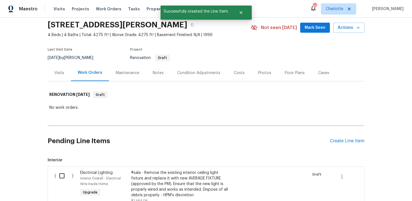
scroll to position [98, 0]
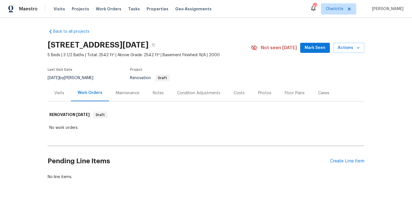
scroll to position [8, 0]
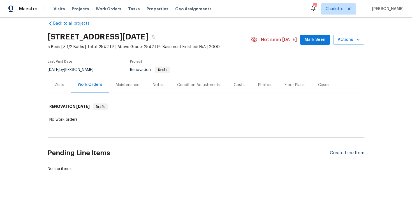
click at [352, 153] on div "Create Line Item" at bounding box center [347, 153] width 34 height 5
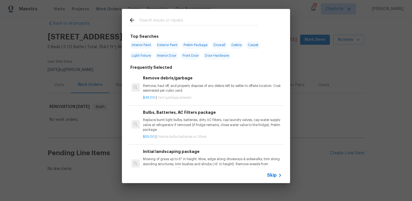
click at [269, 177] on span "Skip" at bounding box center [272, 176] width 10 height 6
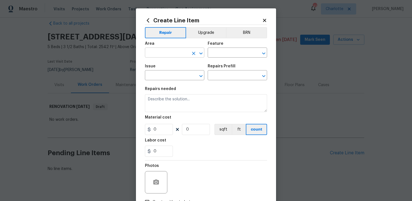
click at [172, 53] on input "text" at bounding box center [167, 53] width 44 height 9
click at [171, 69] on li "Kitchen" at bounding box center [174, 65] width 59 height 9
type input "Kitchen"
click at [216, 53] on input "text" at bounding box center [230, 53] width 44 height 9
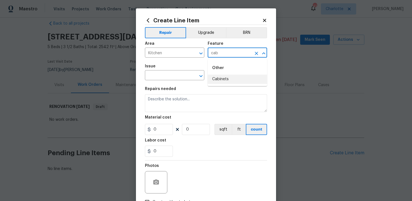
click at [219, 75] on li "Cabinets" at bounding box center [237, 79] width 59 height 9
type input "Cabinets"
click at [170, 75] on input "text" at bounding box center [167, 76] width 44 height 9
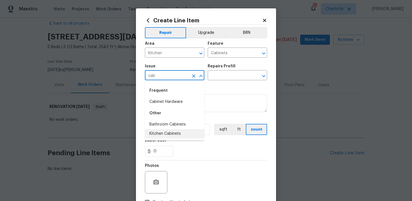
click at [170, 130] on li "Kitchen Cabinets" at bounding box center [174, 133] width 59 height 9
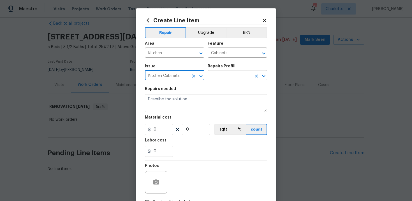
type input "Kitchen Cabinets"
click at [229, 76] on input "text" at bounding box center [230, 76] width 44 height 9
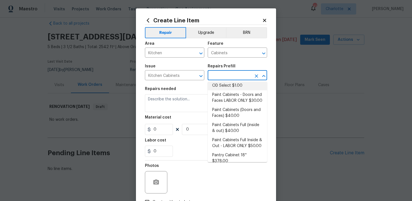
scroll to position [86, 0]
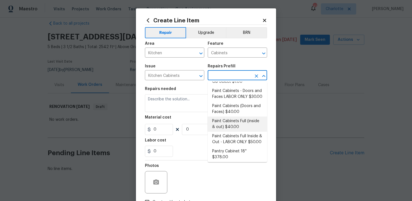
click at [232, 119] on li "Paint Cabinets Full (inside & out) $40.00" at bounding box center [237, 124] width 59 height 15
type input "Paint Cabinets Full (inside & out) $40.00"
type textarea "Prep, sand, mask and apply 2 coats of paint to the kitchen cabinet doors, inter…"
type input "40"
type input "1"
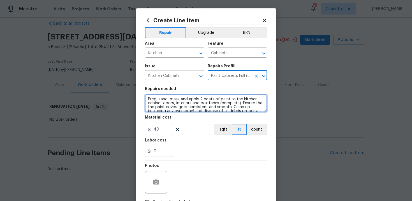
click at [145, 98] on textarea "Prep, sand, mask and apply 2 coats of paint to the kitchen cabinet doors, inter…" at bounding box center [206, 103] width 122 height 18
type textarea "#sala - Prep, sand, mask and apply 2 coats of paint to the kitchen cabinet door…"
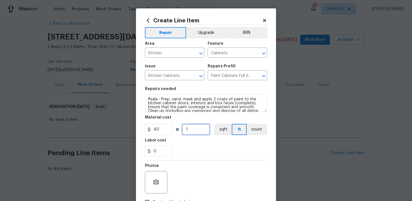
click at [192, 132] on input "1" at bounding box center [196, 129] width 28 height 11
type input "60"
click at [205, 150] on div "0" at bounding box center [206, 151] width 122 height 11
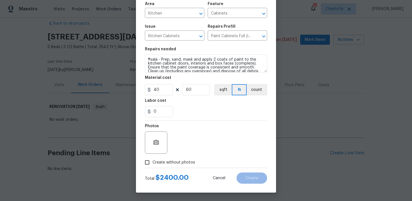
click at [174, 164] on span "Create without photos" at bounding box center [173, 163] width 43 height 6
click at [152, 164] on input "Create without photos" at bounding box center [147, 162] width 11 height 11
checkbox input "true"
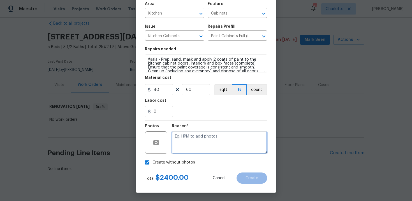
click at [195, 151] on textarea at bounding box center [219, 143] width 95 height 22
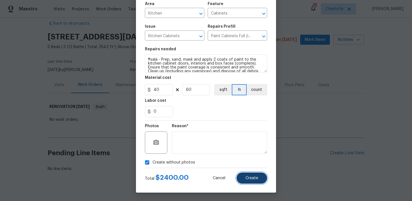
click at [253, 178] on span "Create" at bounding box center [251, 178] width 13 height 4
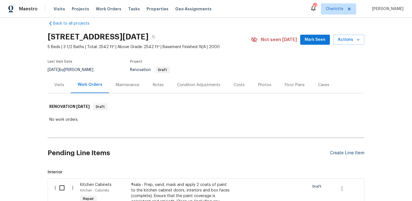
click at [341, 152] on div "Create Line Item" at bounding box center [347, 153] width 34 height 5
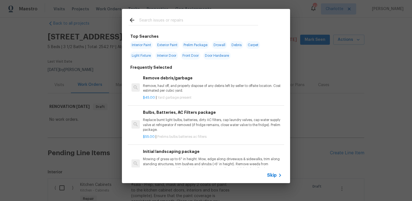
click at [275, 175] on span "Skip" at bounding box center [272, 176] width 10 height 6
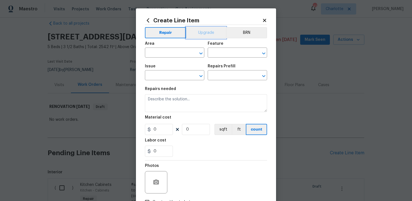
click at [207, 34] on button "Upgrade" at bounding box center [206, 32] width 40 height 11
click at [166, 34] on button "Repair" at bounding box center [165, 32] width 41 height 11
click at [170, 55] on input "text" at bounding box center [167, 53] width 44 height 9
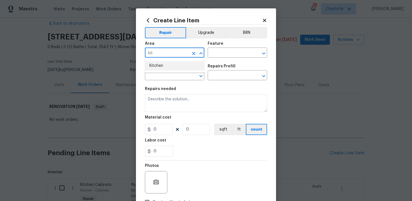
click at [170, 67] on li "Kitchen" at bounding box center [174, 65] width 59 height 9
type input "Kitchen"
click at [222, 52] on input "text" at bounding box center [230, 53] width 44 height 9
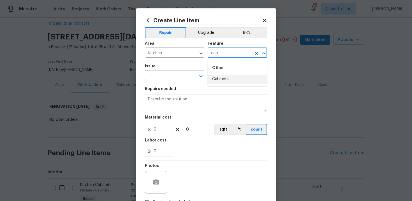
click at [225, 78] on li "Cabinets" at bounding box center [237, 79] width 59 height 9
type input "Cabinets"
click at [175, 74] on input "text" at bounding box center [167, 76] width 44 height 9
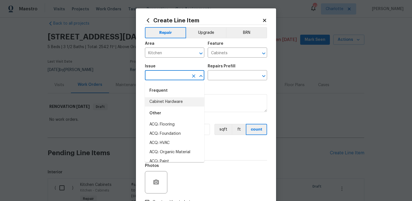
click at [172, 101] on li "Cabinet Hardware" at bounding box center [174, 101] width 59 height 9
type input "Cabinet Hardware"
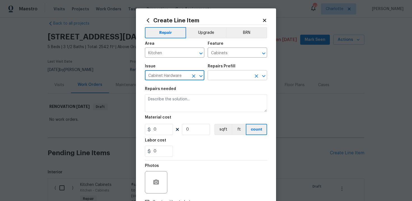
click at [224, 79] on input "text" at bounding box center [230, 76] width 44 height 9
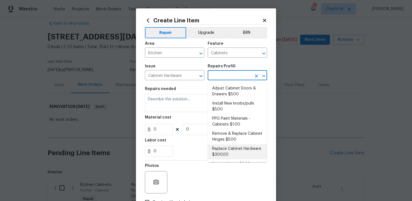
click at [224, 151] on li "Replace Cabinet Hardware $300.00" at bounding box center [237, 151] width 59 height 15
type input "Replace Cabinet Hardware $300.00"
type textarea "Replace cabinet hardware with new hinges and pulls. HPM to provide specs"
type input "300"
type input "1"
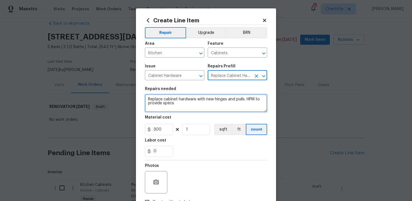
click at [146, 100] on textarea "Replace cabinet hardware with new hinges and pulls. HPM to provide specs" at bounding box center [206, 103] width 122 height 18
type textarea "#sala - Replace cabinet hardware with new hinges and pulls. HPM to provide specs"
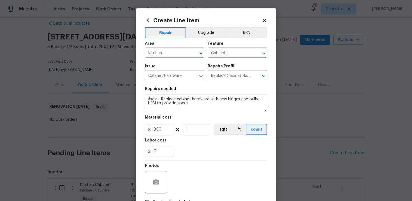
click at [207, 149] on div "0" at bounding box center [206, 151] width 122 height 11
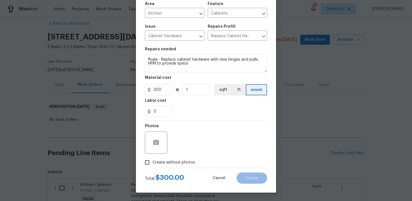
click at [171, 163] on span "Create without photos" at bounding box center [173, 163] width 43 height 6
click at [152, 163] on input "Create without photos" at bounding box center [147, 162] width 11 height 11
checkbox input "true"
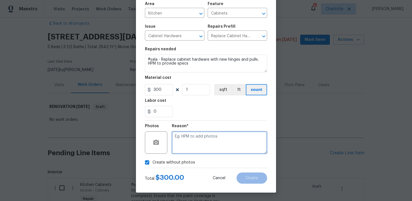
click at [197, 143] on textarea at bounding box center [219, 143] width 95 height 22
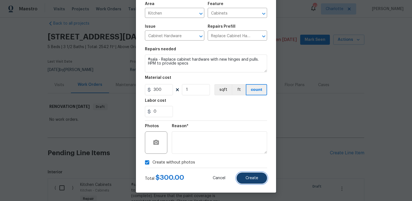
click at [250, 178] on span "Create" at bounding box center [251, 178] width 13 height 4
